Goal: Task Accomplishment & Management: Complete application form

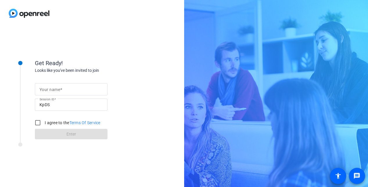
click at [59, 89] on mat-label "Your name" at bounding box center [50, 89] width 21 height 5
click at [59, 89] on input "Your name" at bounding box center [71, 89] width 63 height 7
type input "[PERSON_NAME]"
drag, startPoint x: 32, startPoint y: 122, endPoint x: 41, endPoint y: 124, distance: 9.3
click at [32, 122] on div at bounding box center [38, 123] width 12 height 12
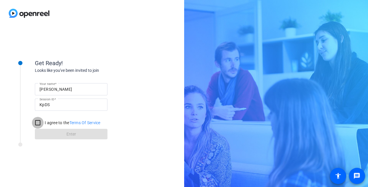
click at [40, 123] on input "I agree to the Terms Of Service" at bounding box center [38, 123] width 12 height 12
checkbox input "true"
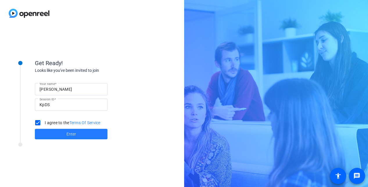
click at [79, 134] on span at bounding box center [71, 134] width 73 height 14
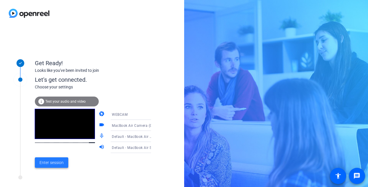
click at [56, 162] on span "Enter session" at bounding box center [52, 162] width 24 height 6
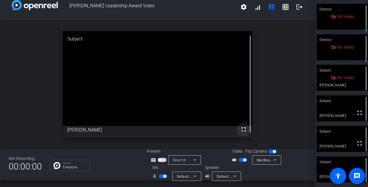
scroll to position [7, 0]
